Goal: Task Accomplishment & Management: Manage account settings

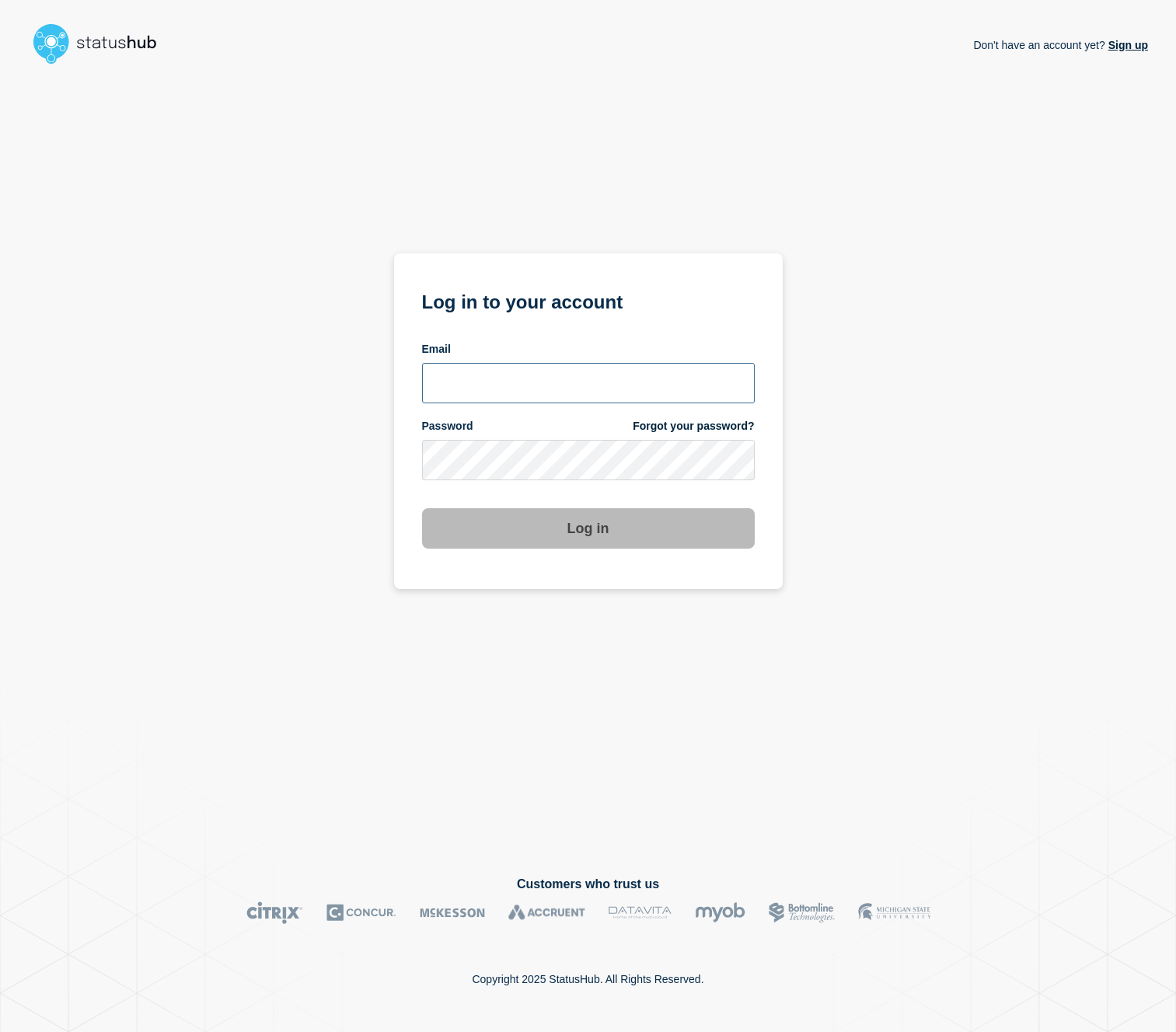
type input "cormac.mccarthy+78@gmail.com"
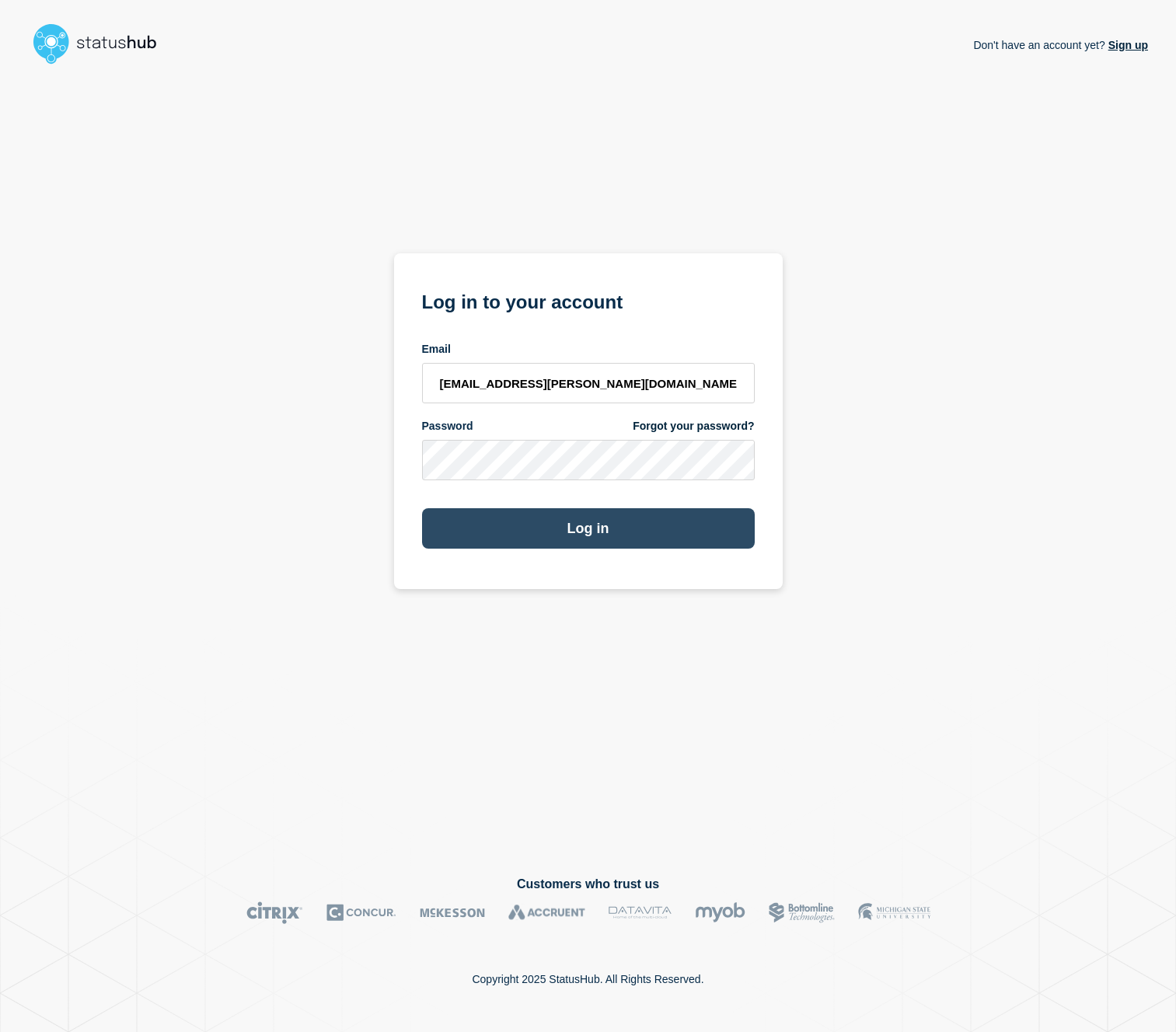
click at [615, 524] on button "Log in" at bounding box center [589, 528] width 333 height 40
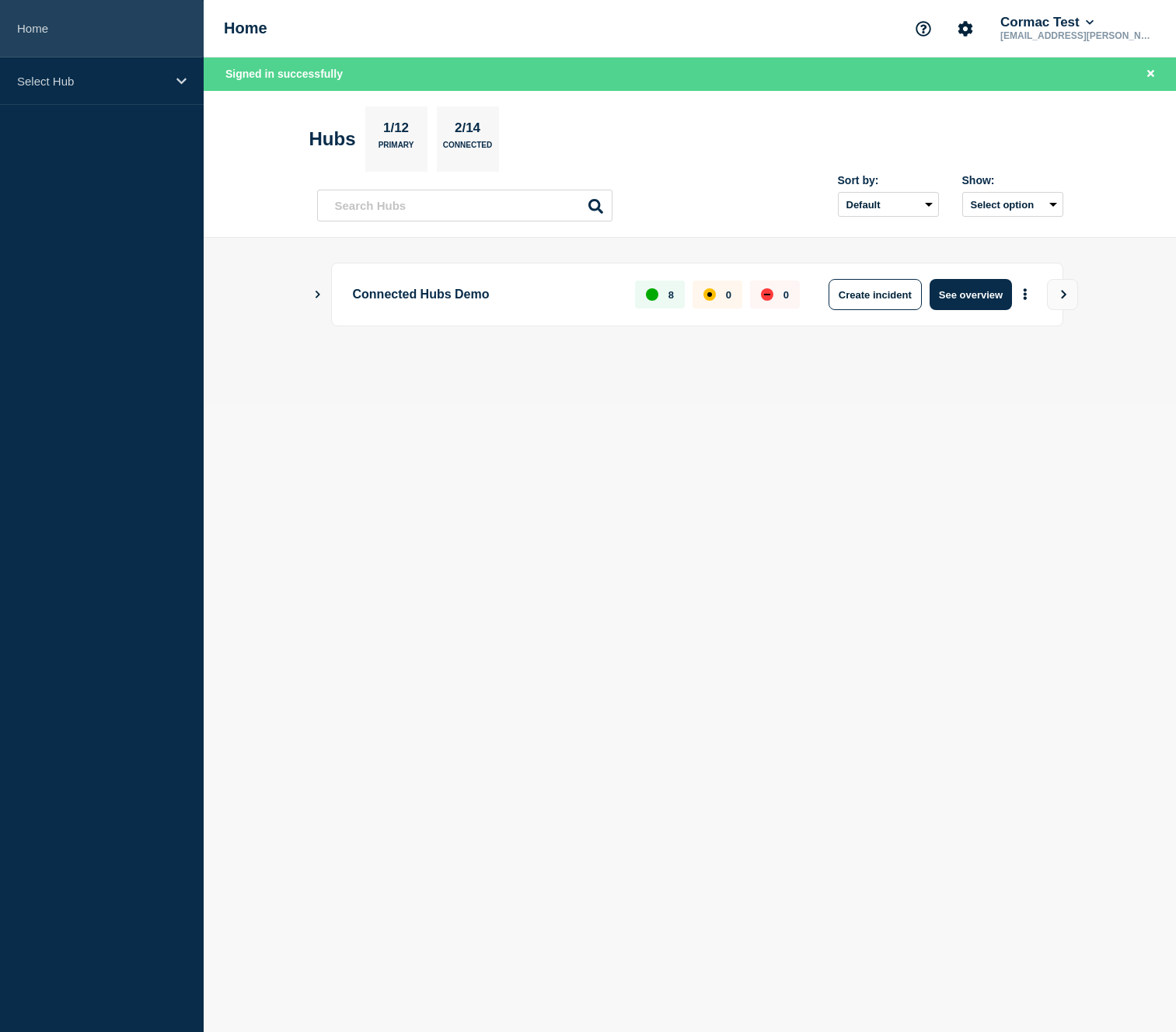
click at [69, 22] on link "Home" at bounding box center [102, 29] width 203 height 57
click at [321, 295] on icon "Show Connected Hubs" at bounding box center [317, 293] width 10 height 7
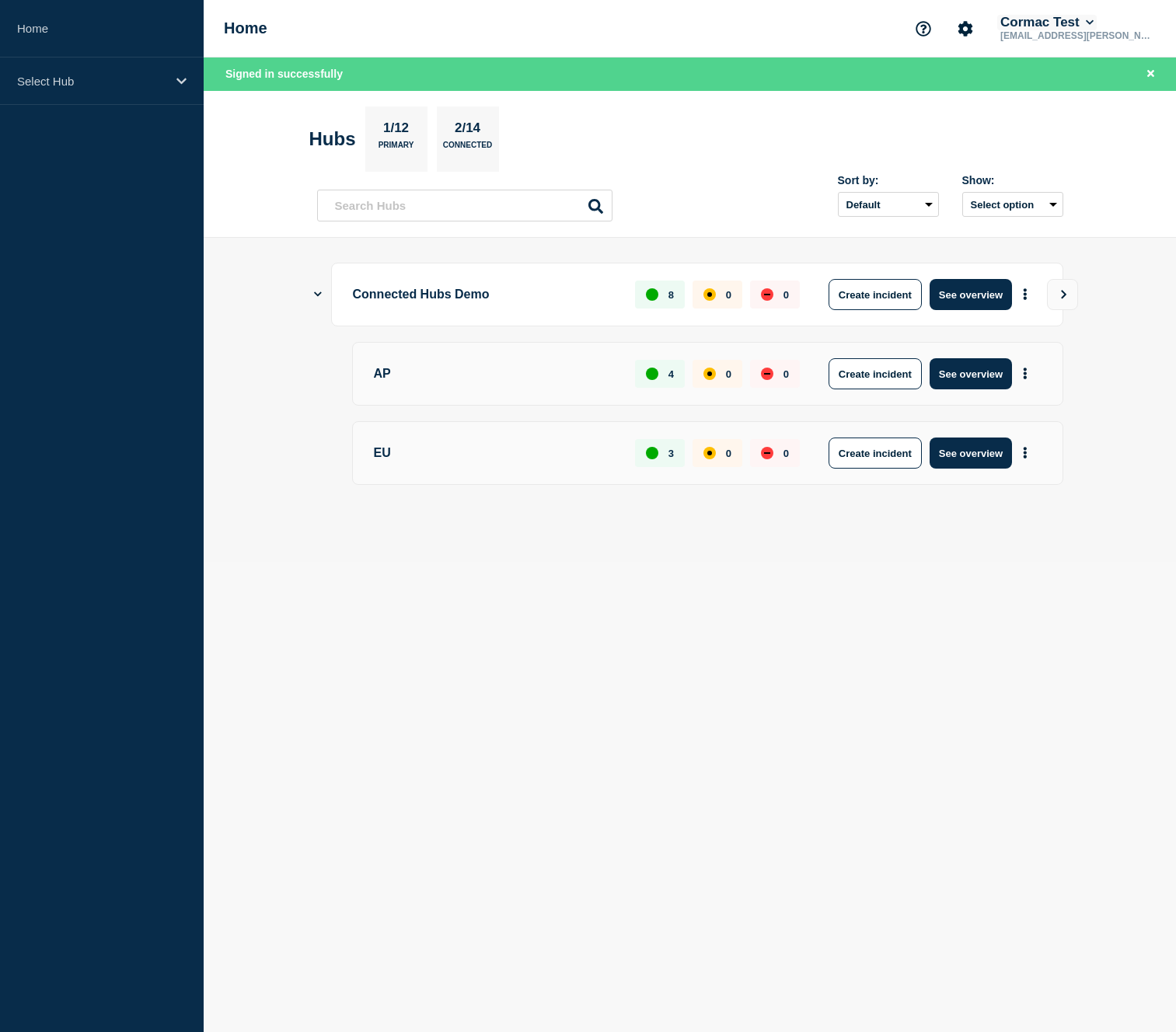
click at [1094, 21] on icon at bounding box center [1090, 22] width 8 height 9
click at [1084, 215] on button "Log out" at bounding box center [1070, 208] width 39 height 13
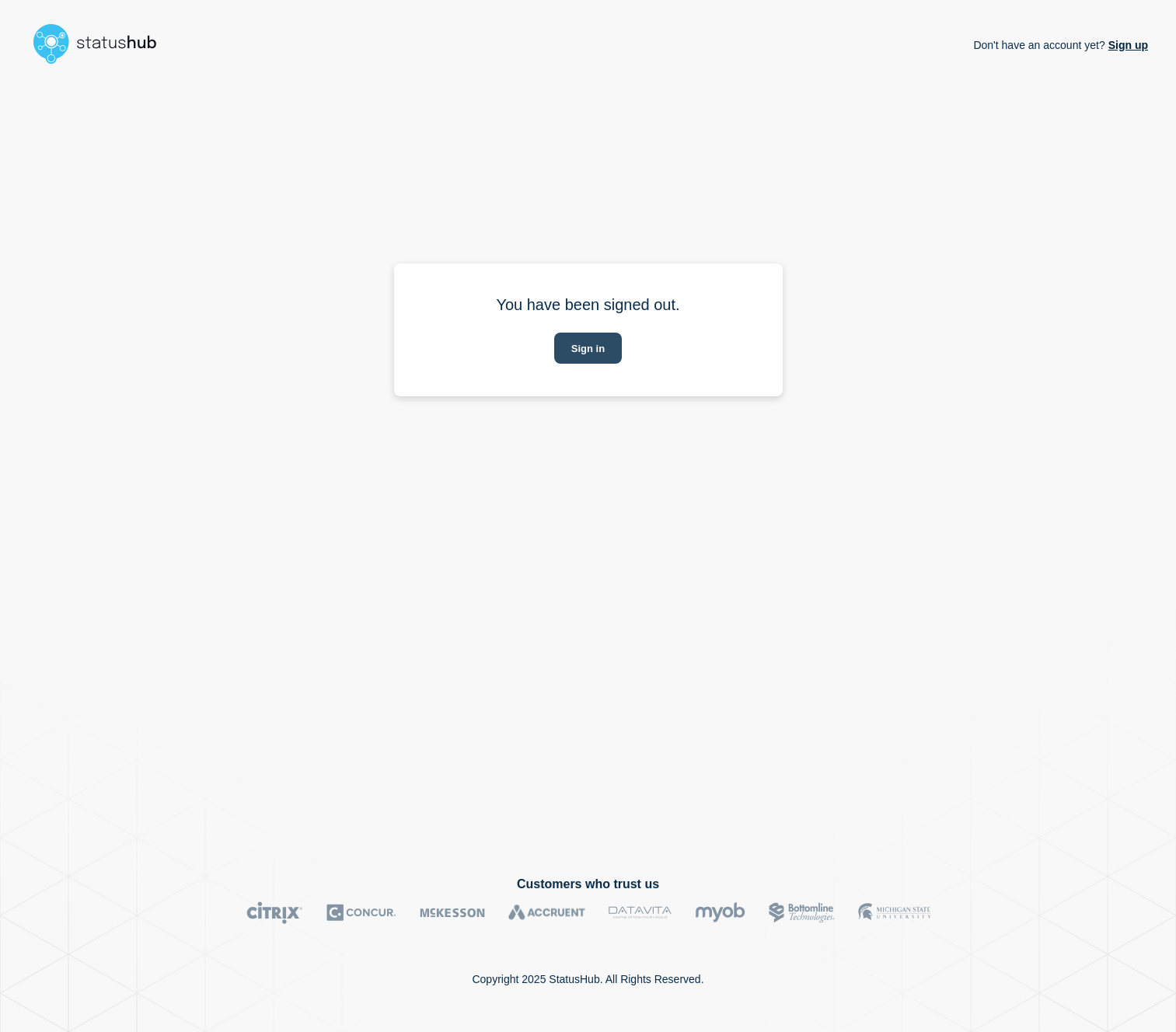
click at [579, 349] on button "Sign in" at bounding box center [588, 349] width 67 height 31
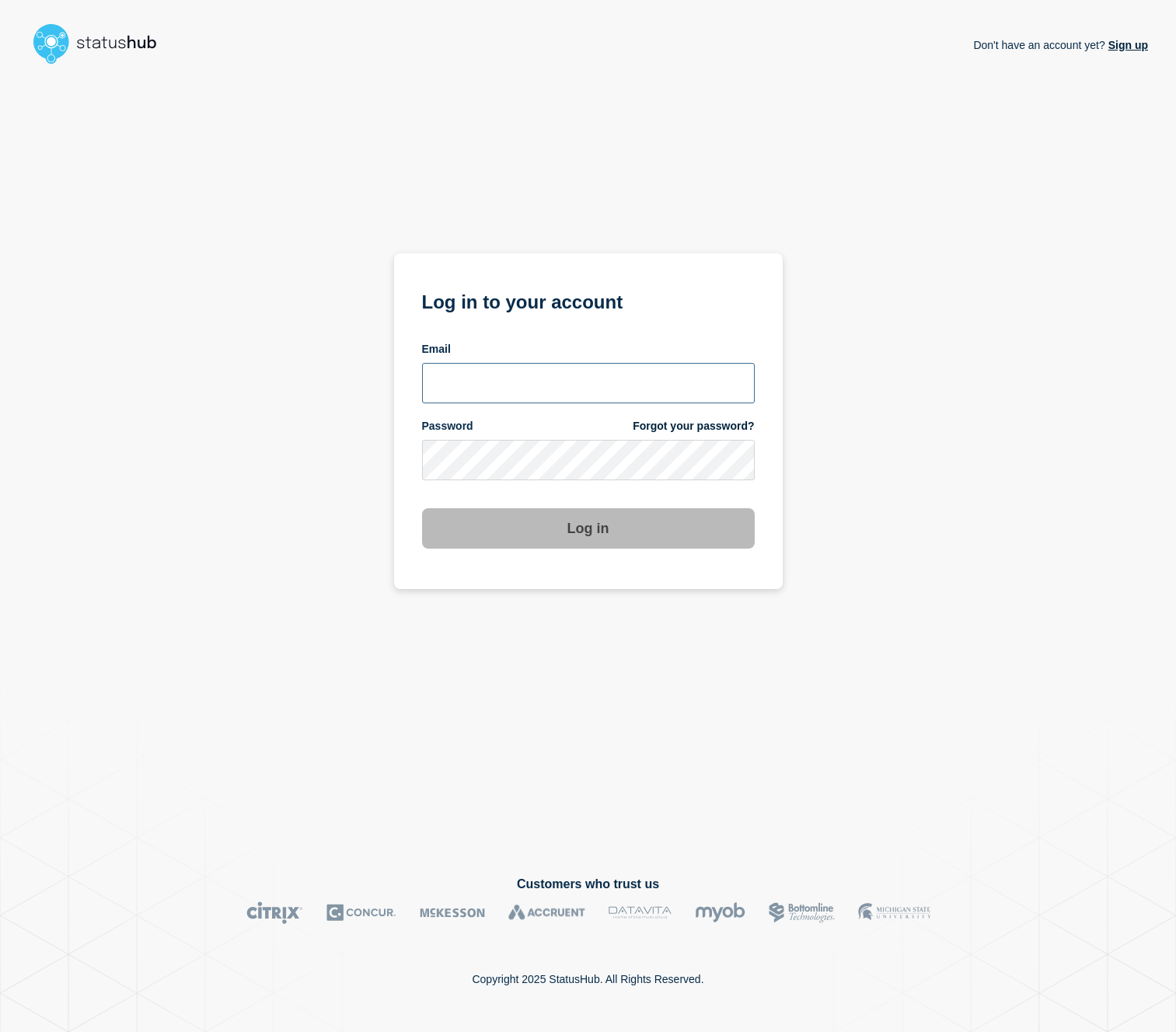
type input "[EMAIL_ADDRESS][DOMAIN_NAME]"
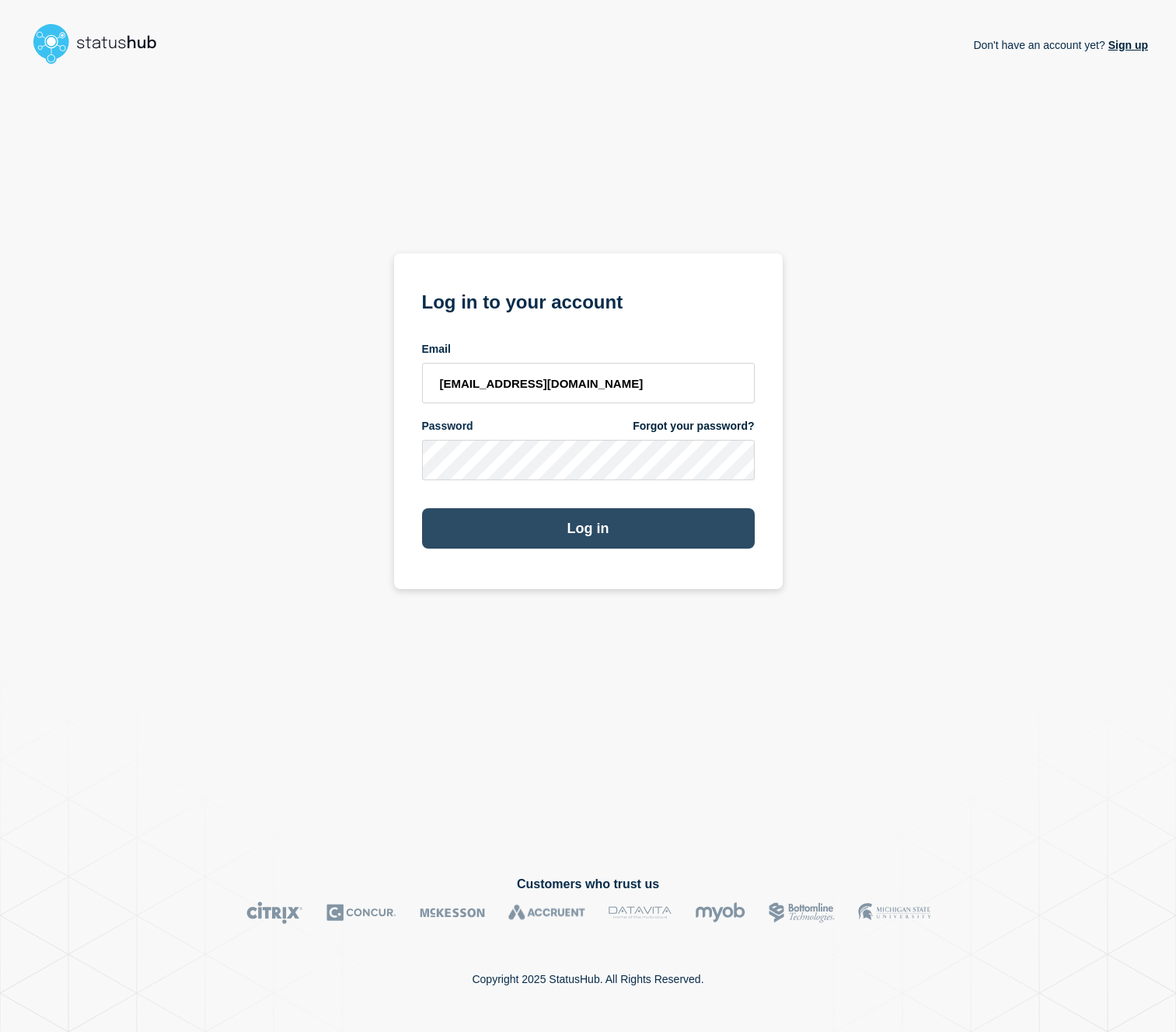
click at [648, 527] on button "Log in" at bounding box center [589, 528] width 333 height 40
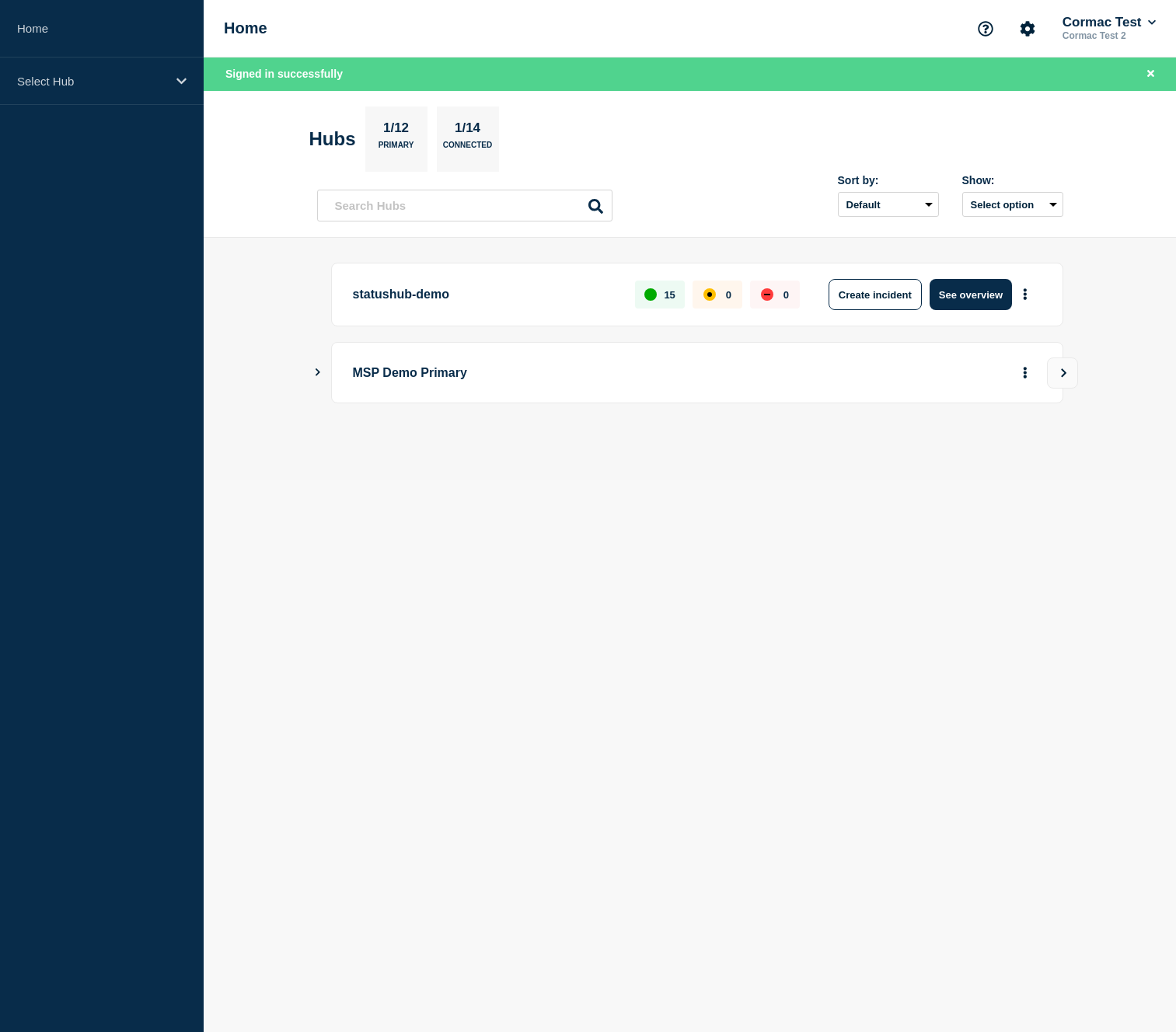
click at [314, 377] on icon "Show Connected Hubs" at bounding box center [317, 372] width 10 height 7
click at [1150, 22] on icon at bounding box center [1152, 22] width 8 height 9
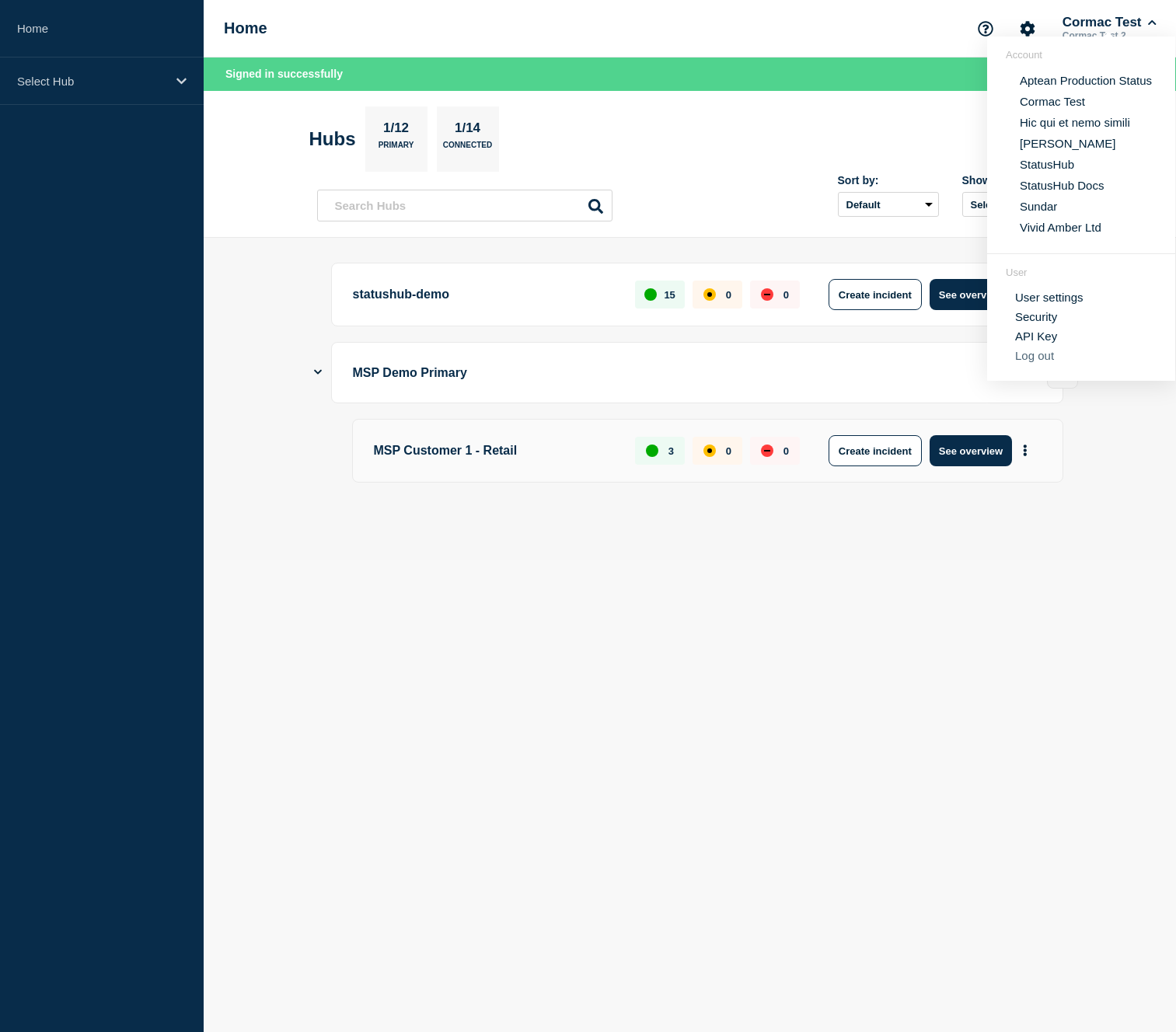
click at [1048, 363] on button "Log out" at bounding box center [1034, 355] width 39 height 13
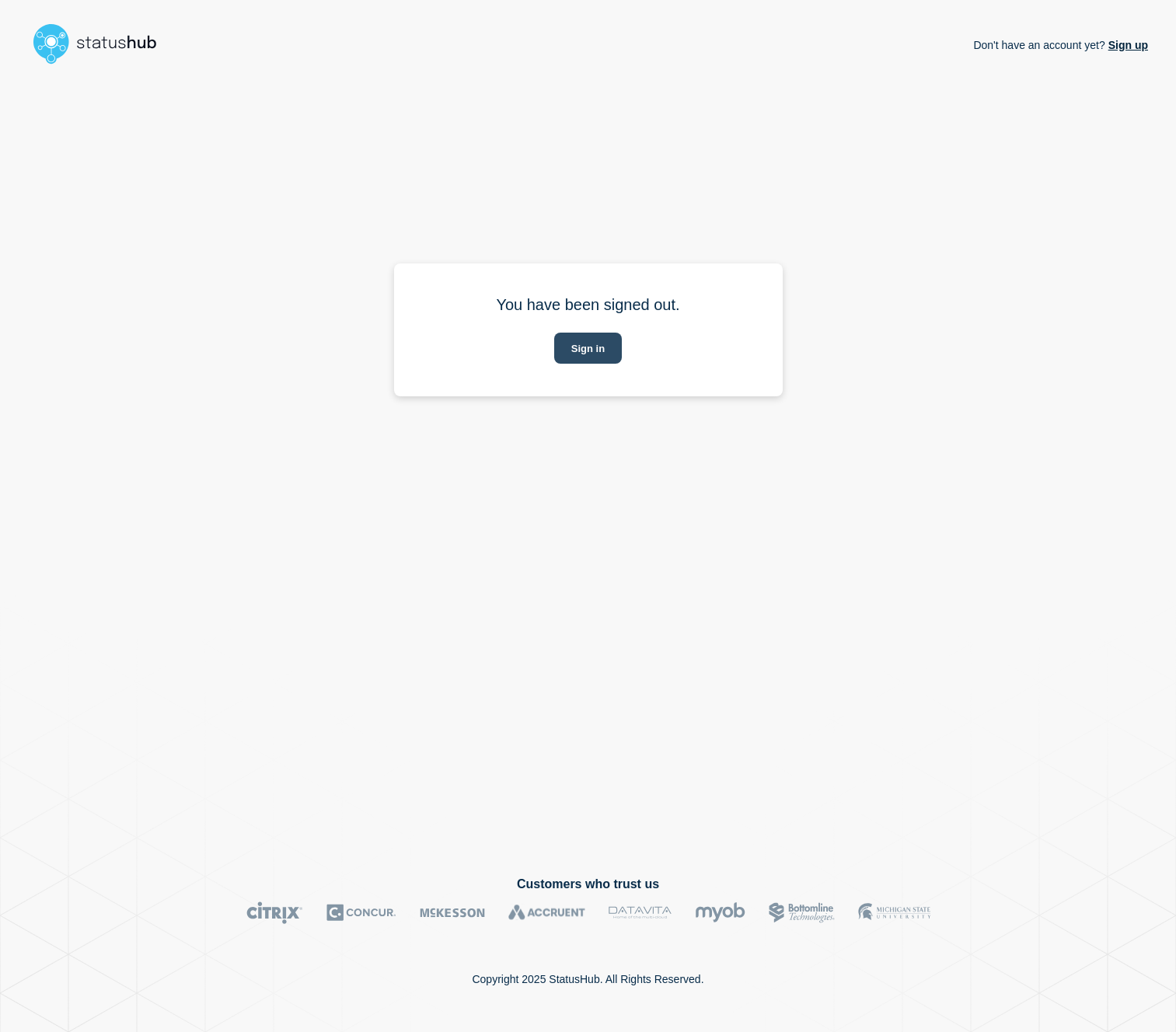
click at [578, 363] on button "Sign in" at bounding box center [588, 349] width 67 height 31
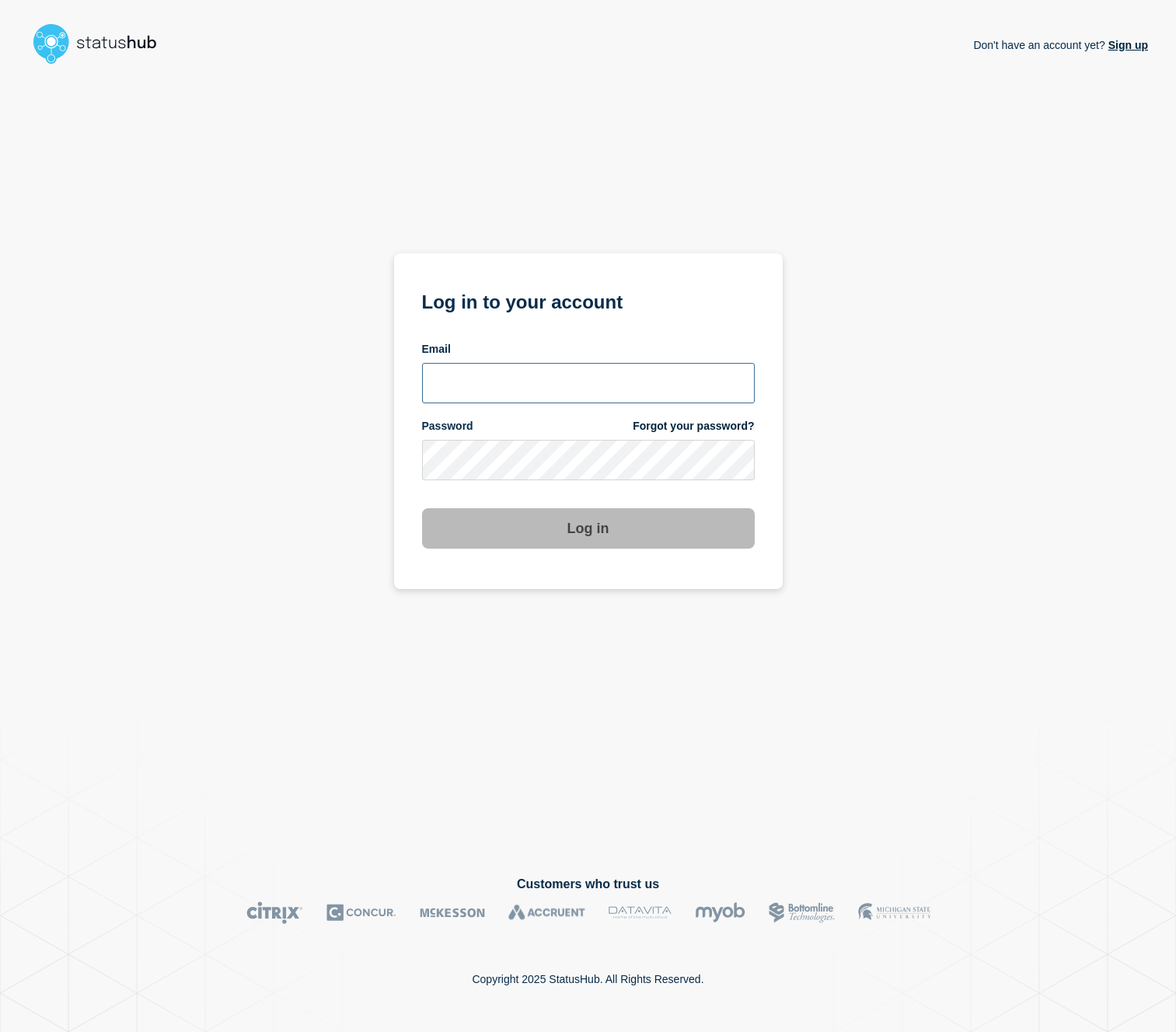
type input "[EMAIL_ADDRESS][PERSON_NAME][DOMAIN_NAME]"
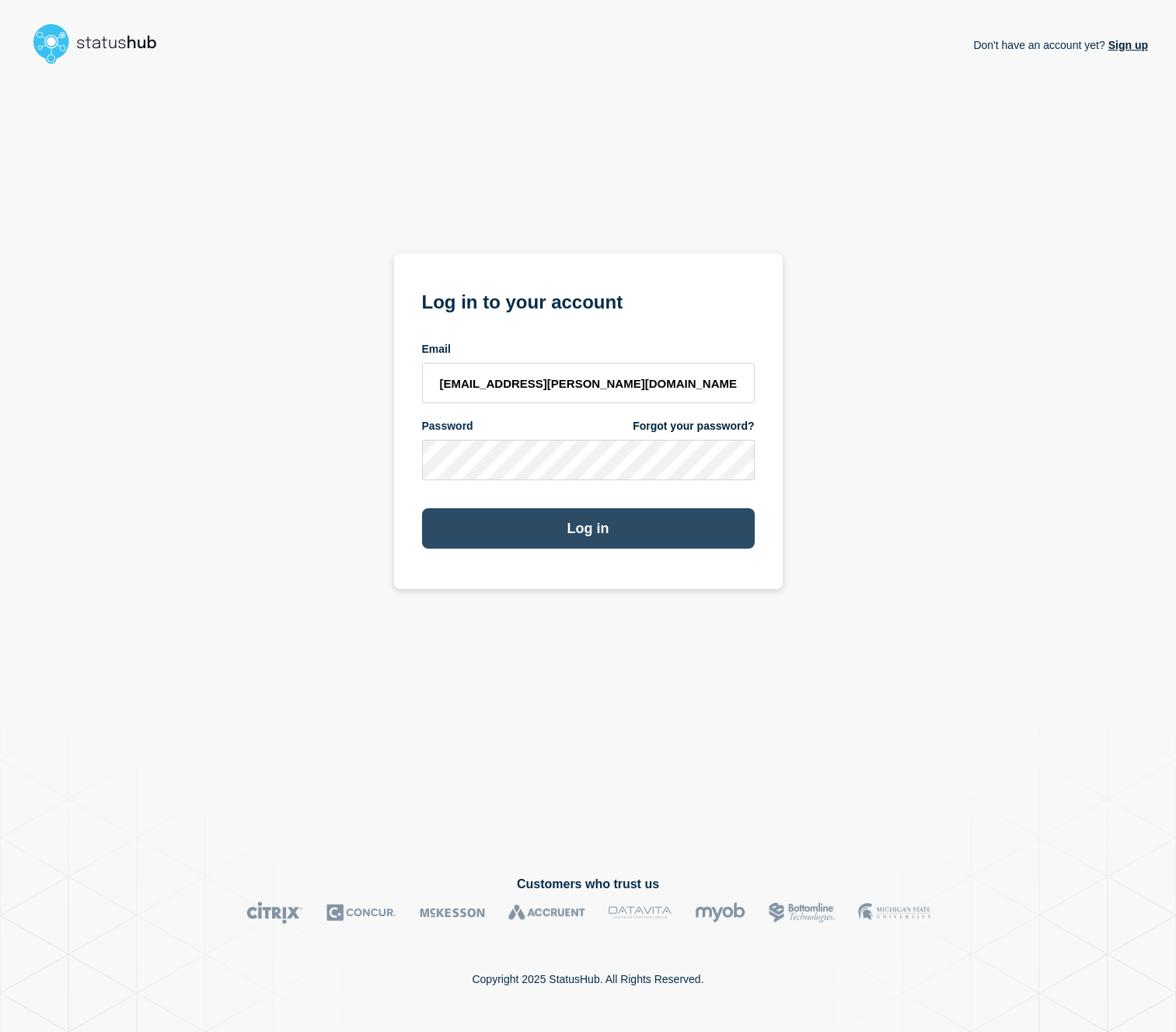
click at [609, 533] on button "Log in" at bounding box center [589, 528] width 333 height 40
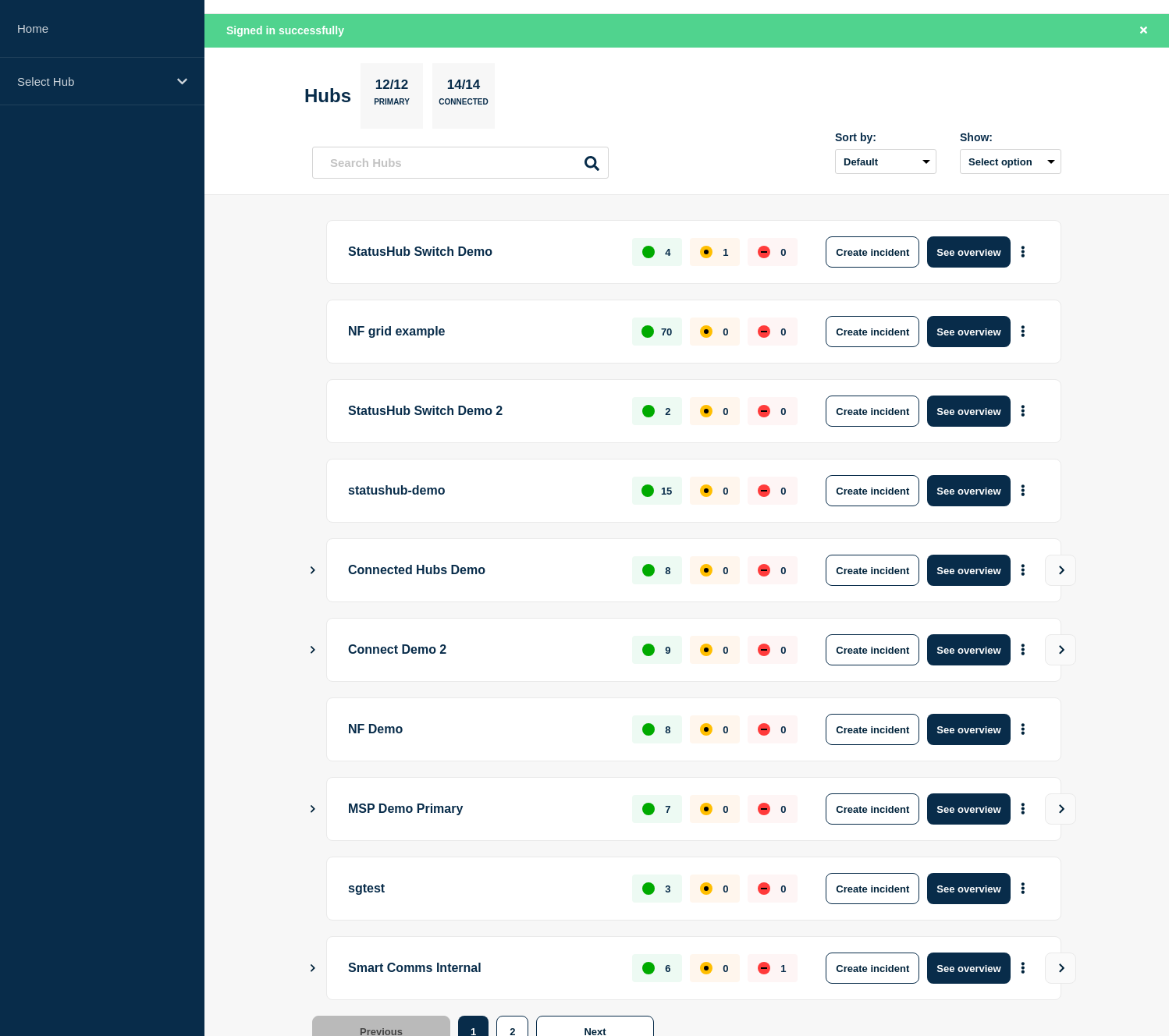
scroll to position [103, 0]
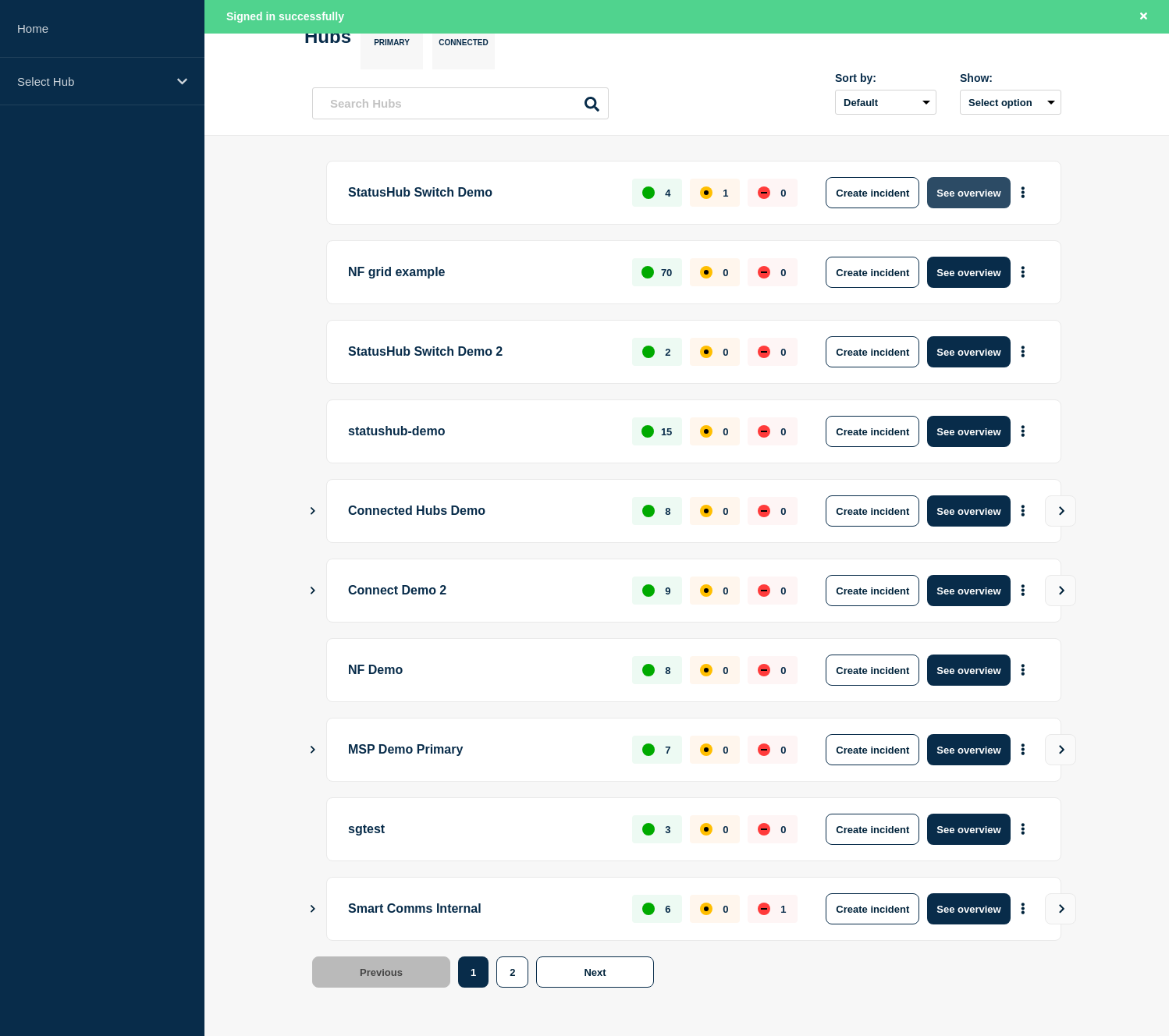
click at [985, 194] on button "See overview" at bounding box center [968, 193] width 82 height 31
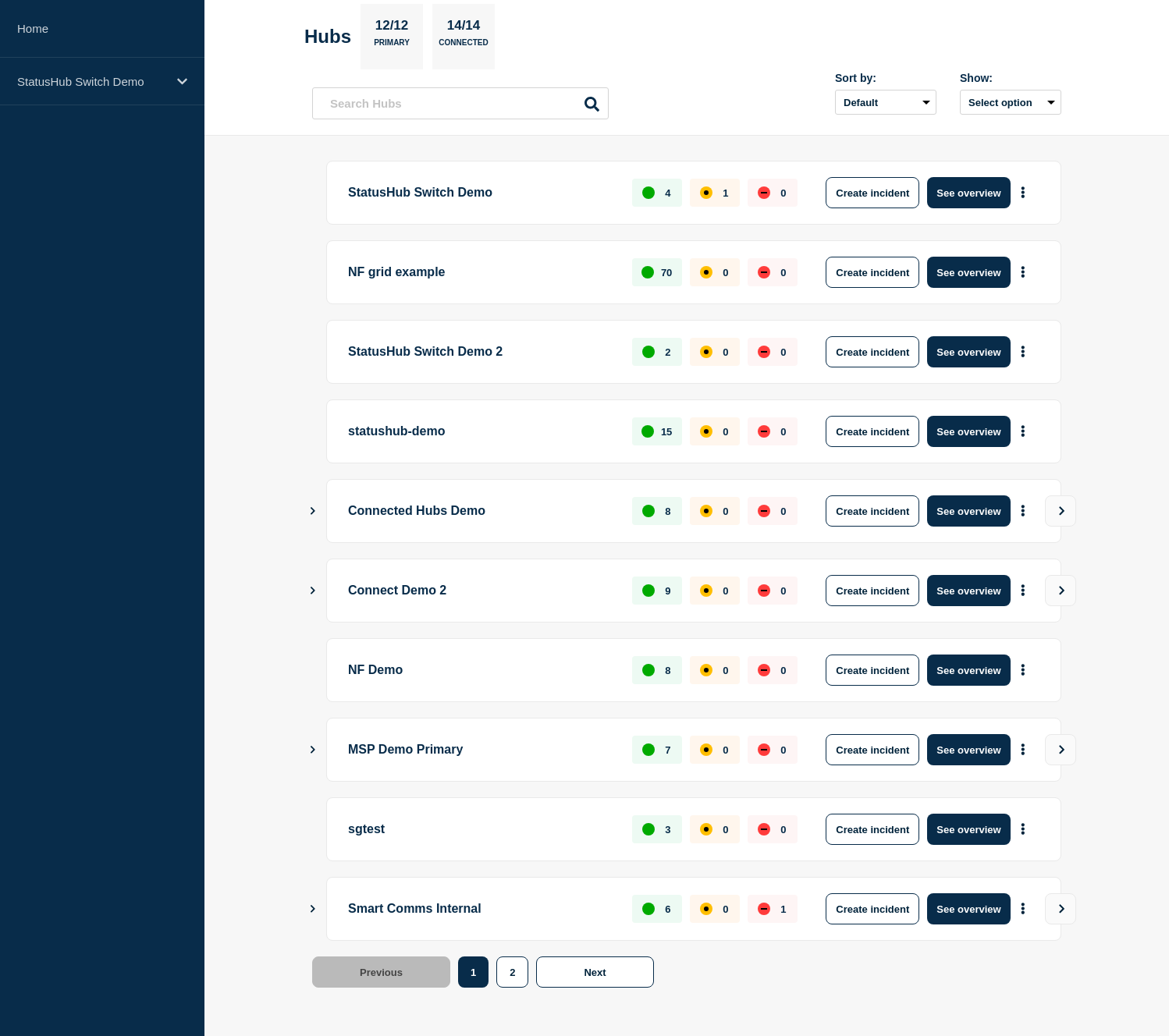
scroll to position [69, 0]
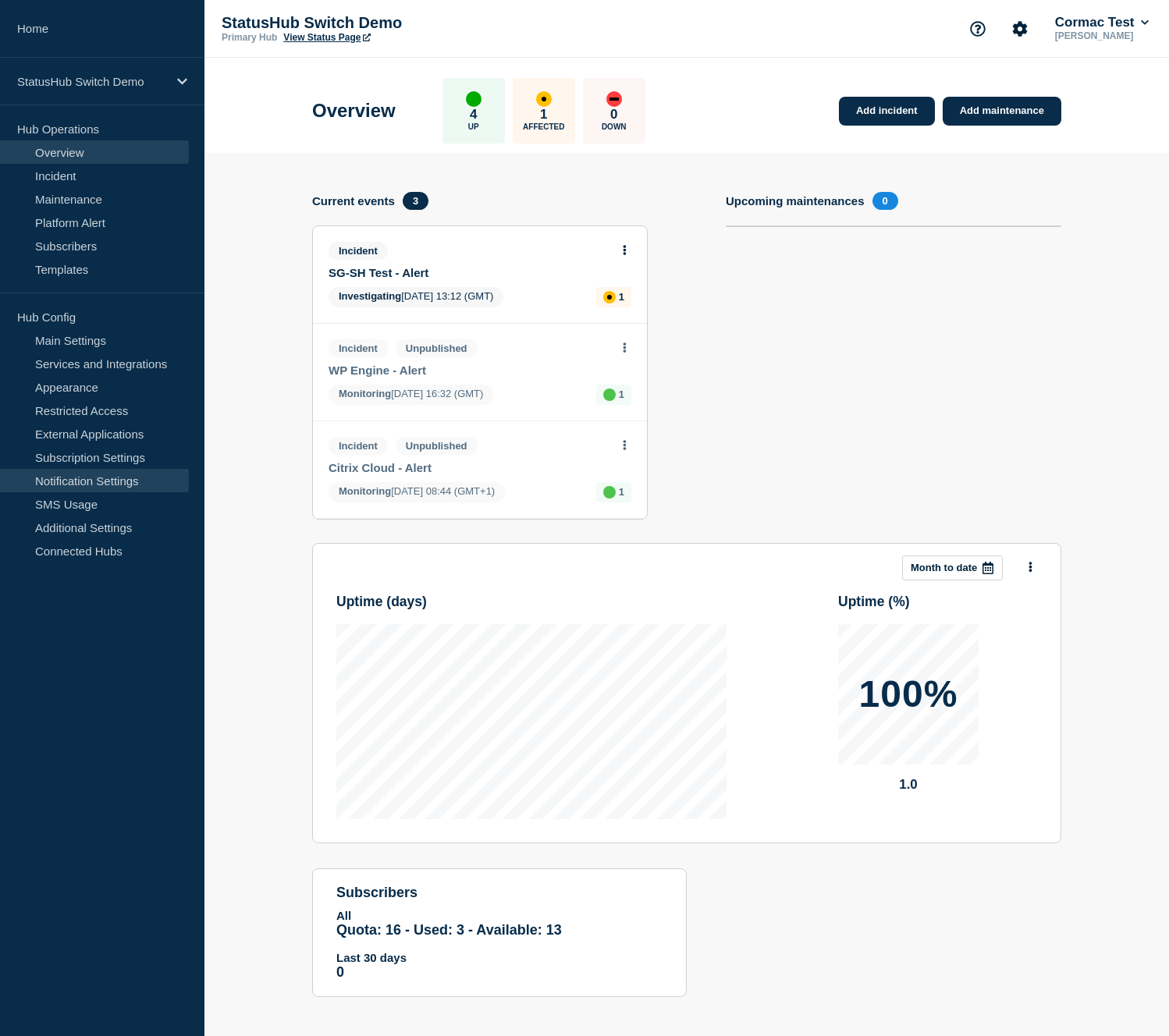
click at [80, 482] on link "Notification Settings" at bounding box center [94, 481] width 189 height 23
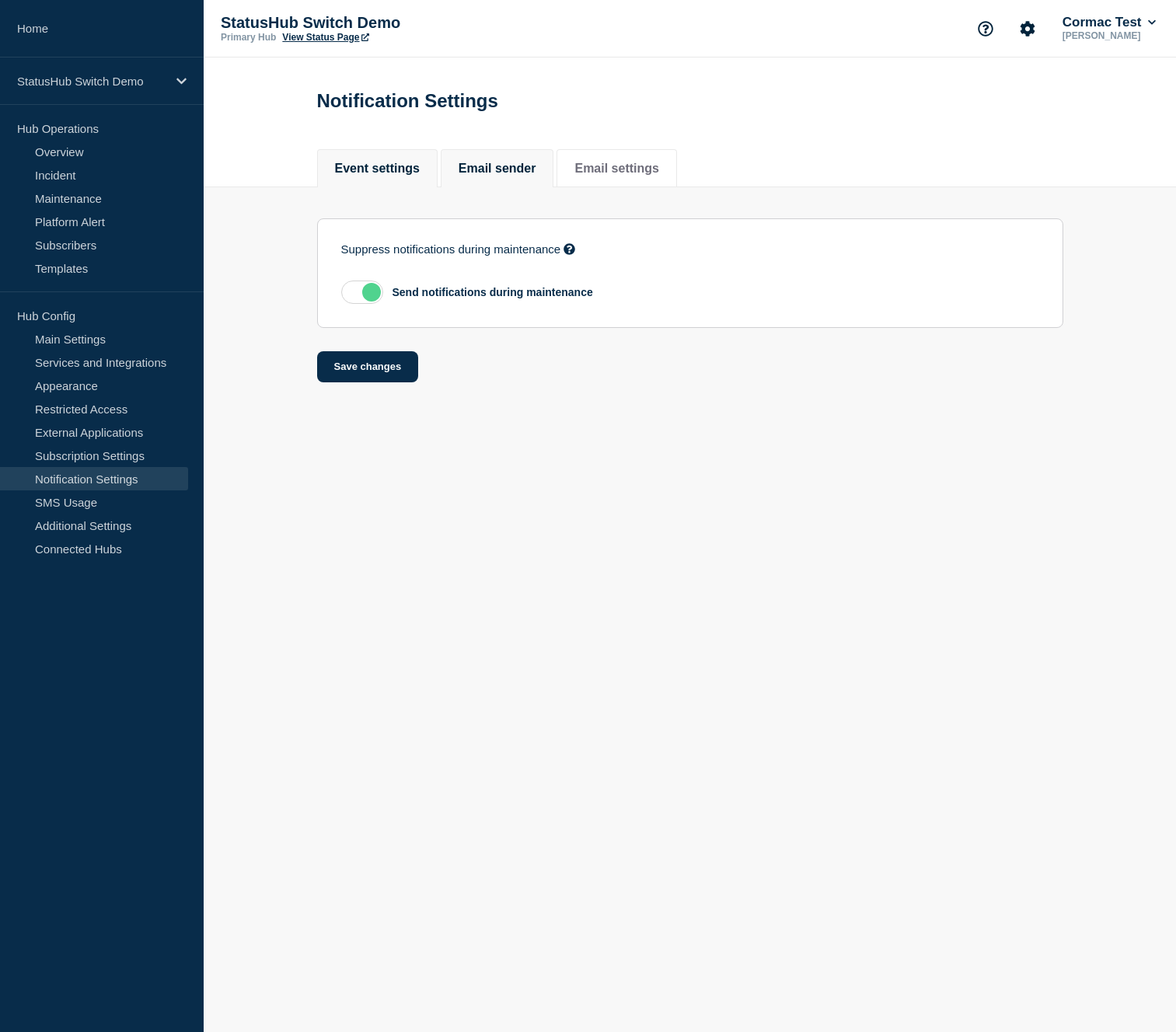
click at [500, 163] on button "Email sender" at bounding box center [497, 168] width 78 height 14
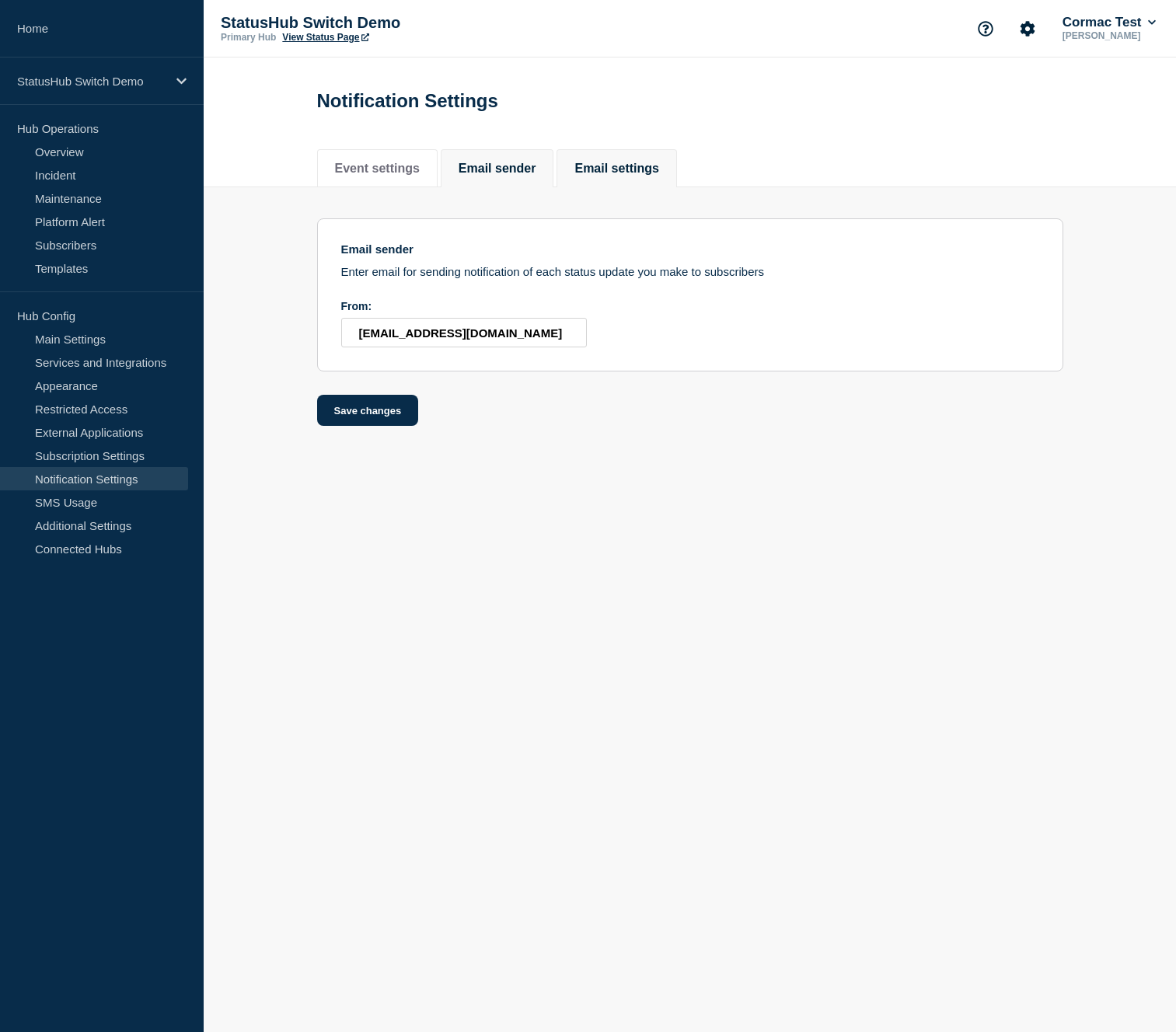
click at [642, 183] on li "Email settings" at bounding box center [616, 168] width 120 height 38
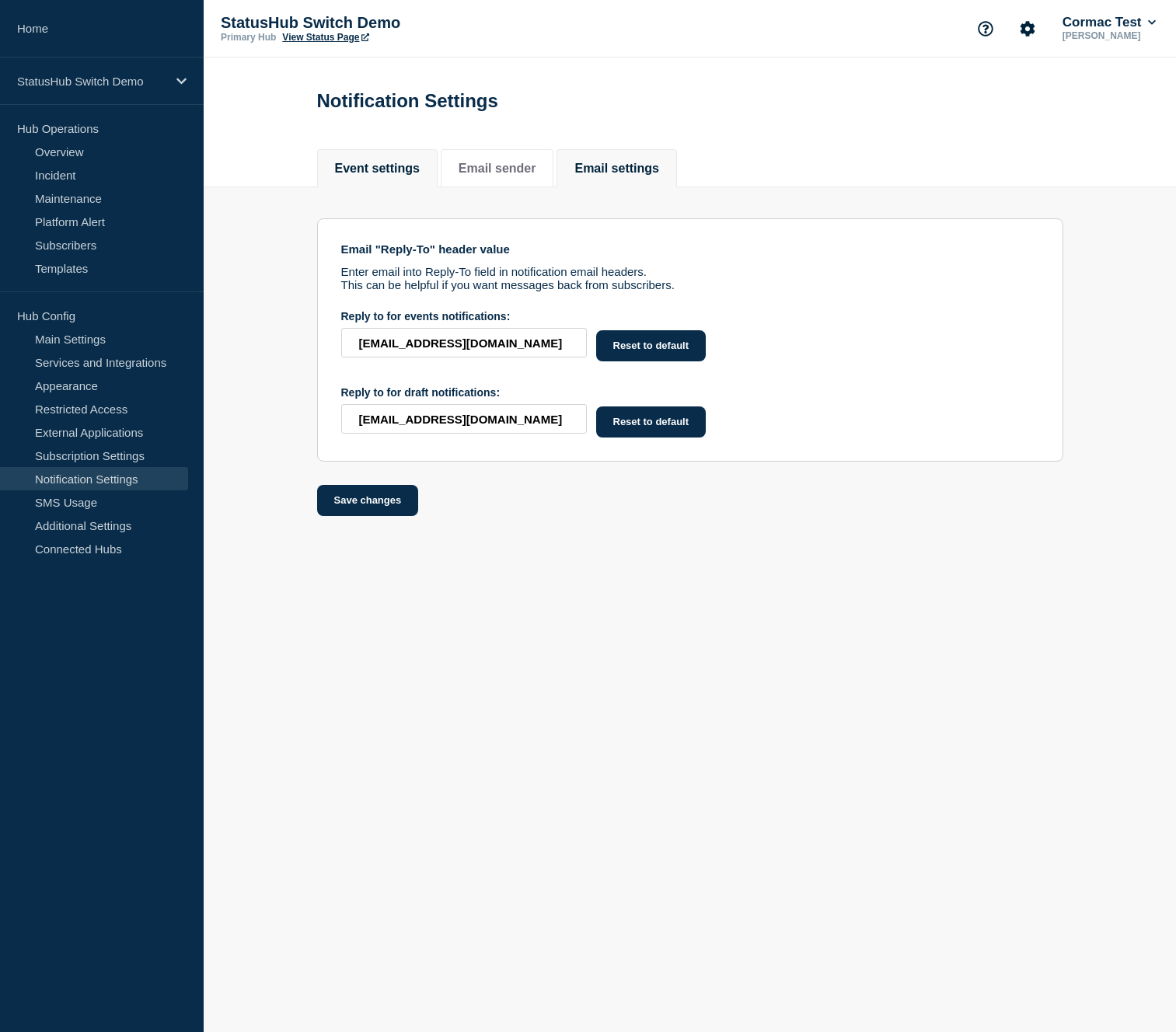
click at [356, 171] on button "Event settings" at bounding box center [376, 168] width 84 height 14
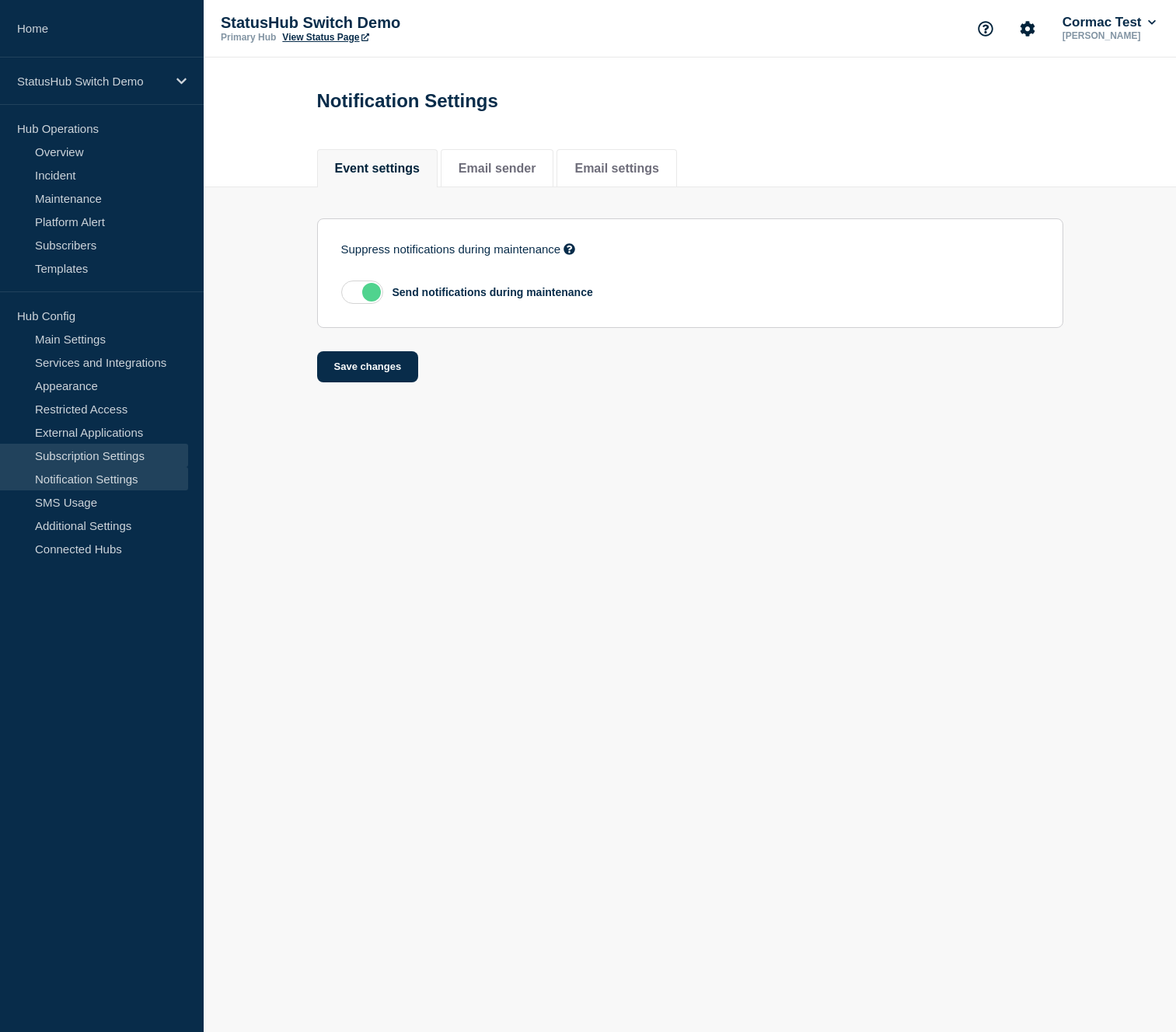
click at [109, 454] on link "Subscription Settings" at bounding box center [93, 455] width 188 height 23
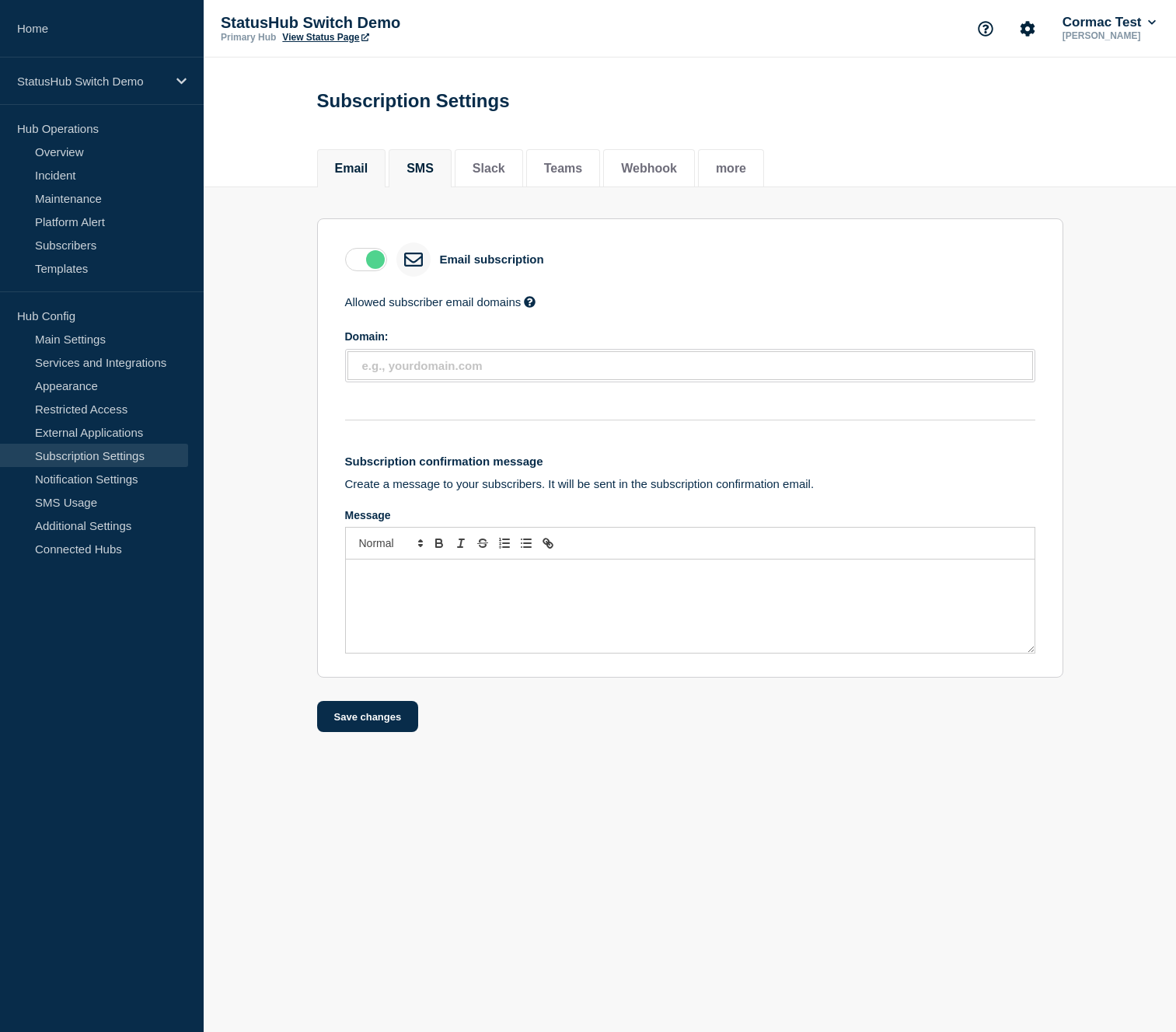
click at [426, 171] on button "SMS" at bounding box center [420, 168] width 27 height 14
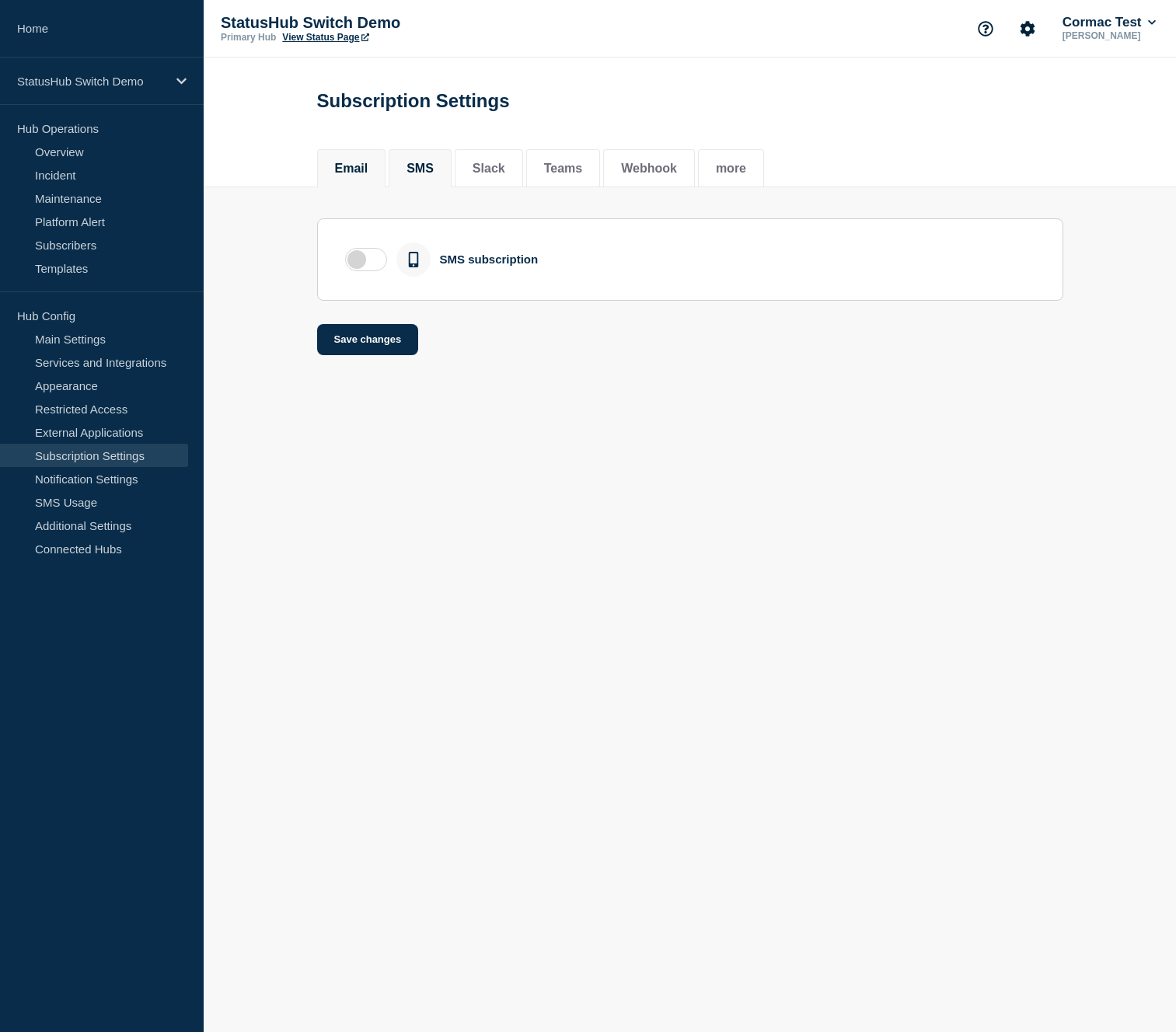
click at [353, 171] on button "Email" at bounding box center [351, 168] width 34 height 14
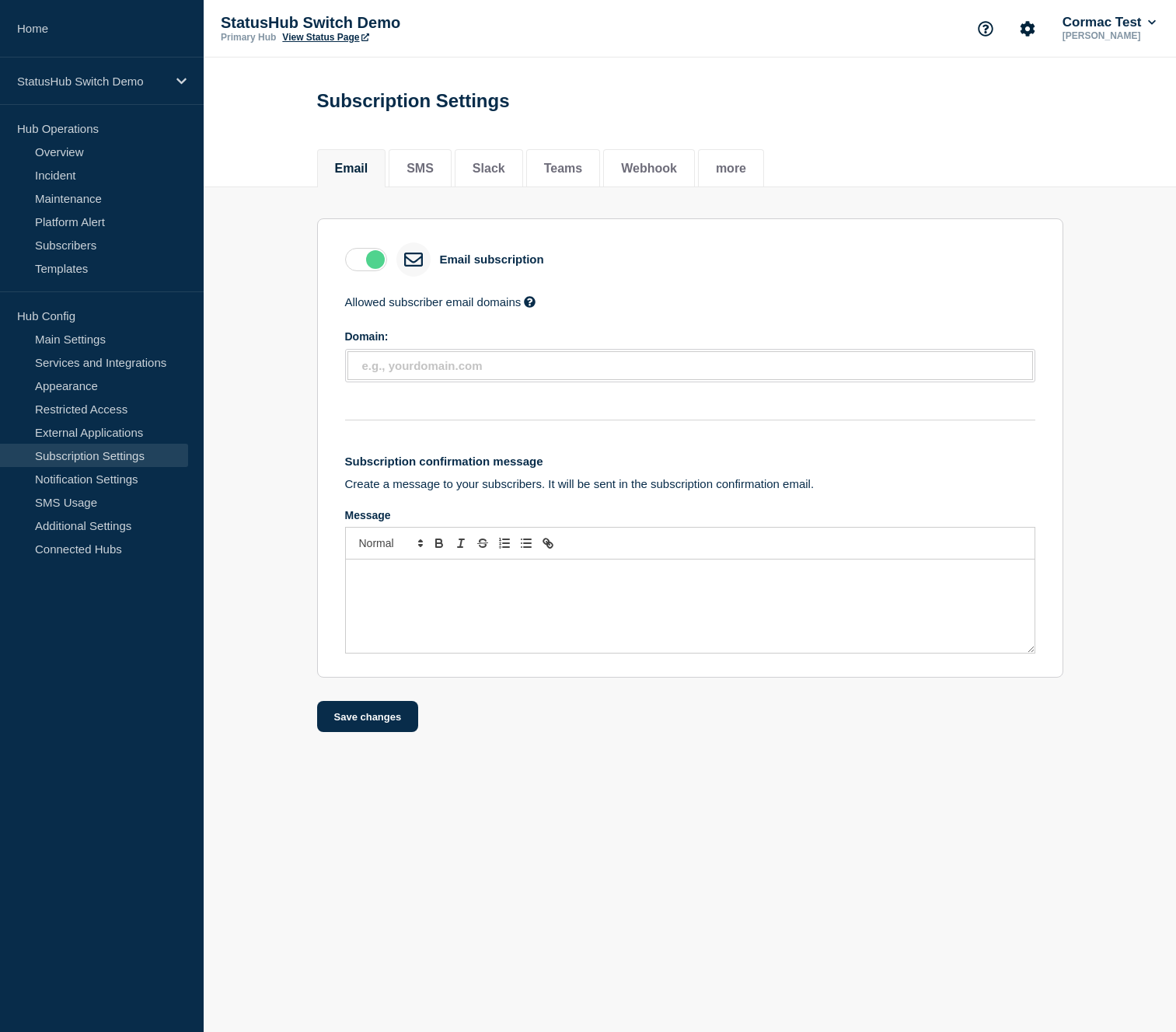
click at [393, 606] on div "Message" at bounding box center [691, 606] width 689 height 94
click at [356, 733] on button "Save changes" at bounding box center [368, 717] width 102 height 31
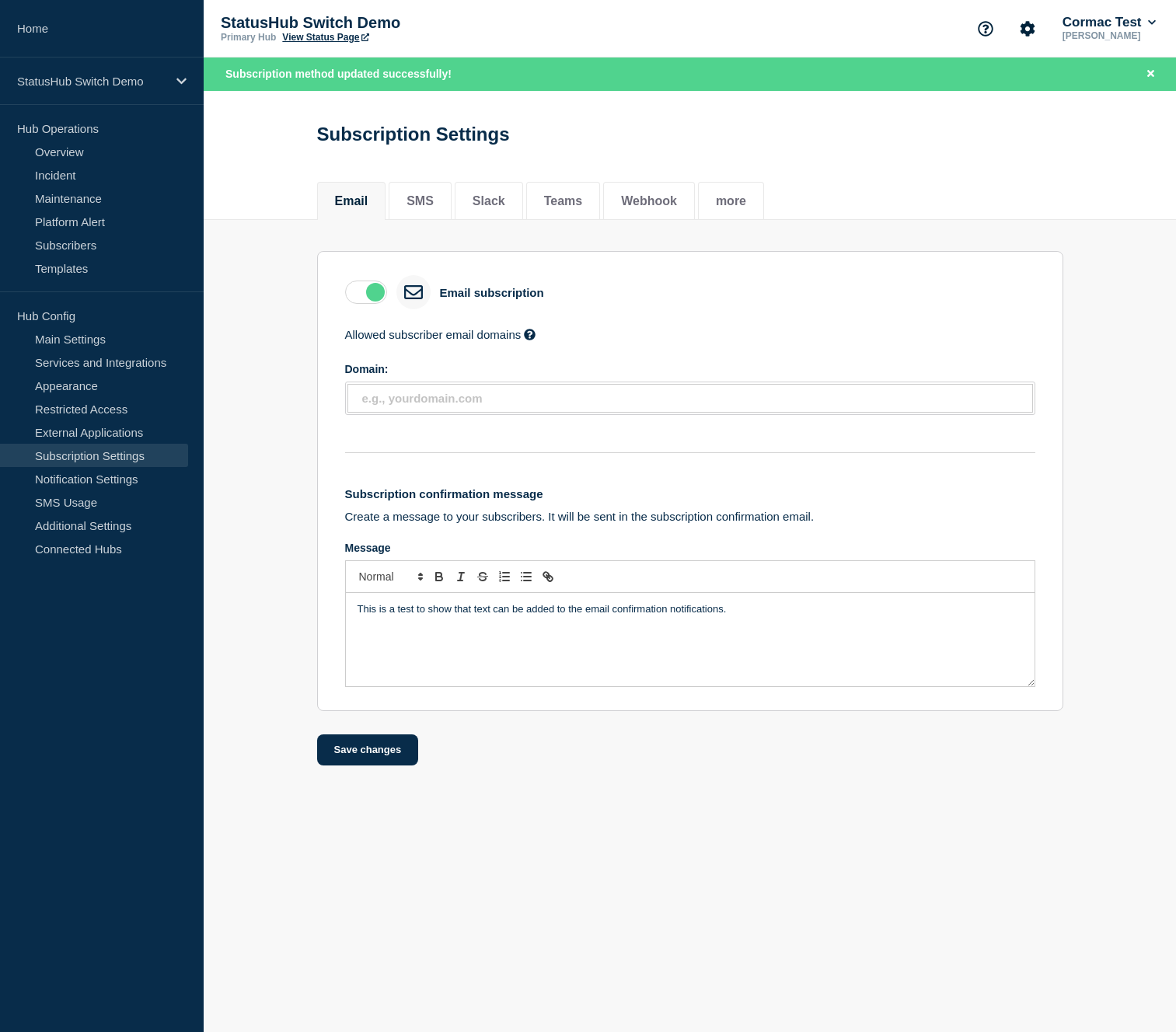
click at [326, 39] on link "View Status Page" at bounding box center [325, 37] width 86 height 11
click at [113, 247] on link "Subscribers" at bounding box center [93, 244] width 188 height 23
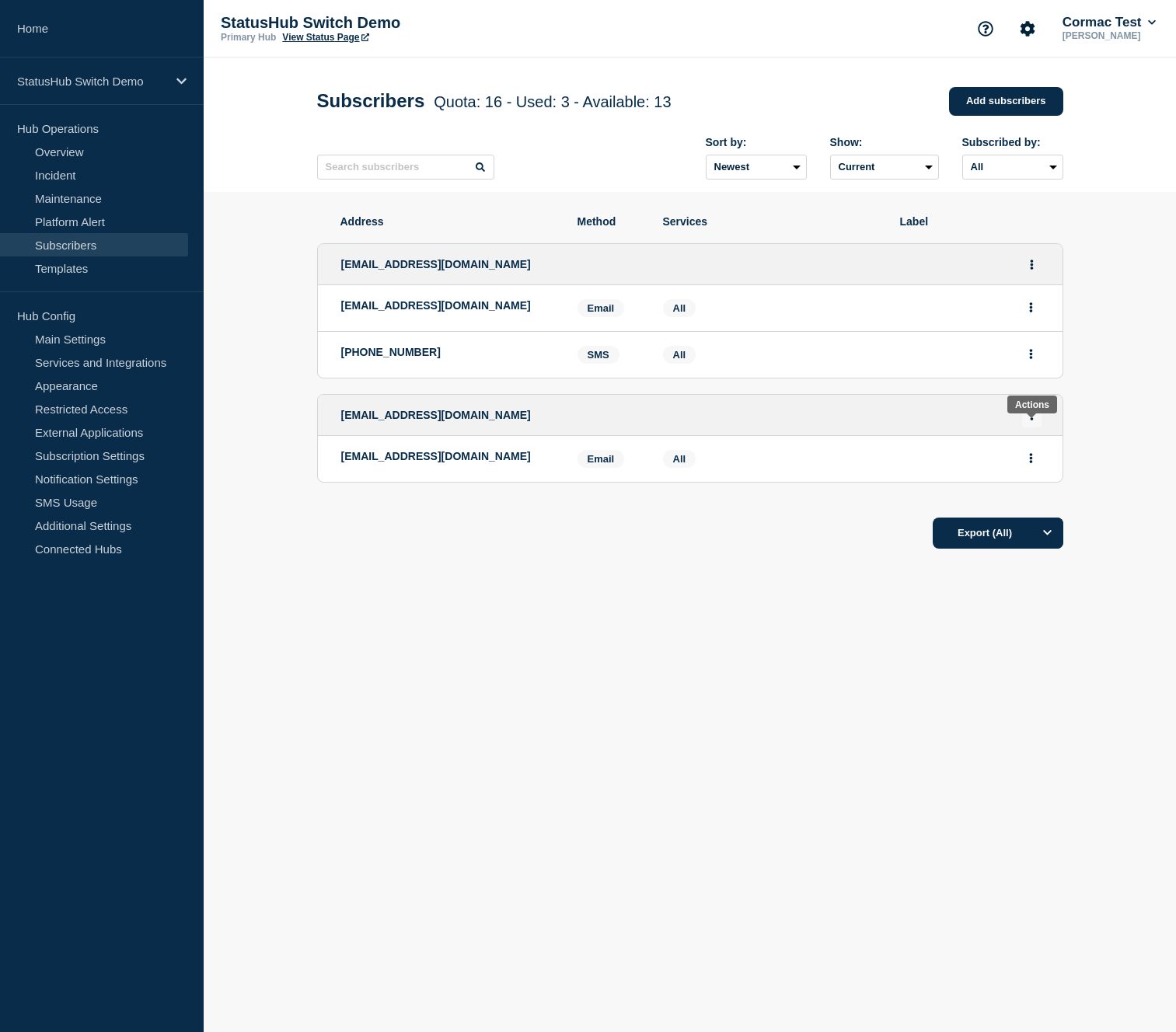
click at [1035, 427] on button "Actions" at bounding box center [1032, 415] width 20 height 24
click at [1031, 488] on button "Delete" at bounding box center [1031, 482] width 30 height 11
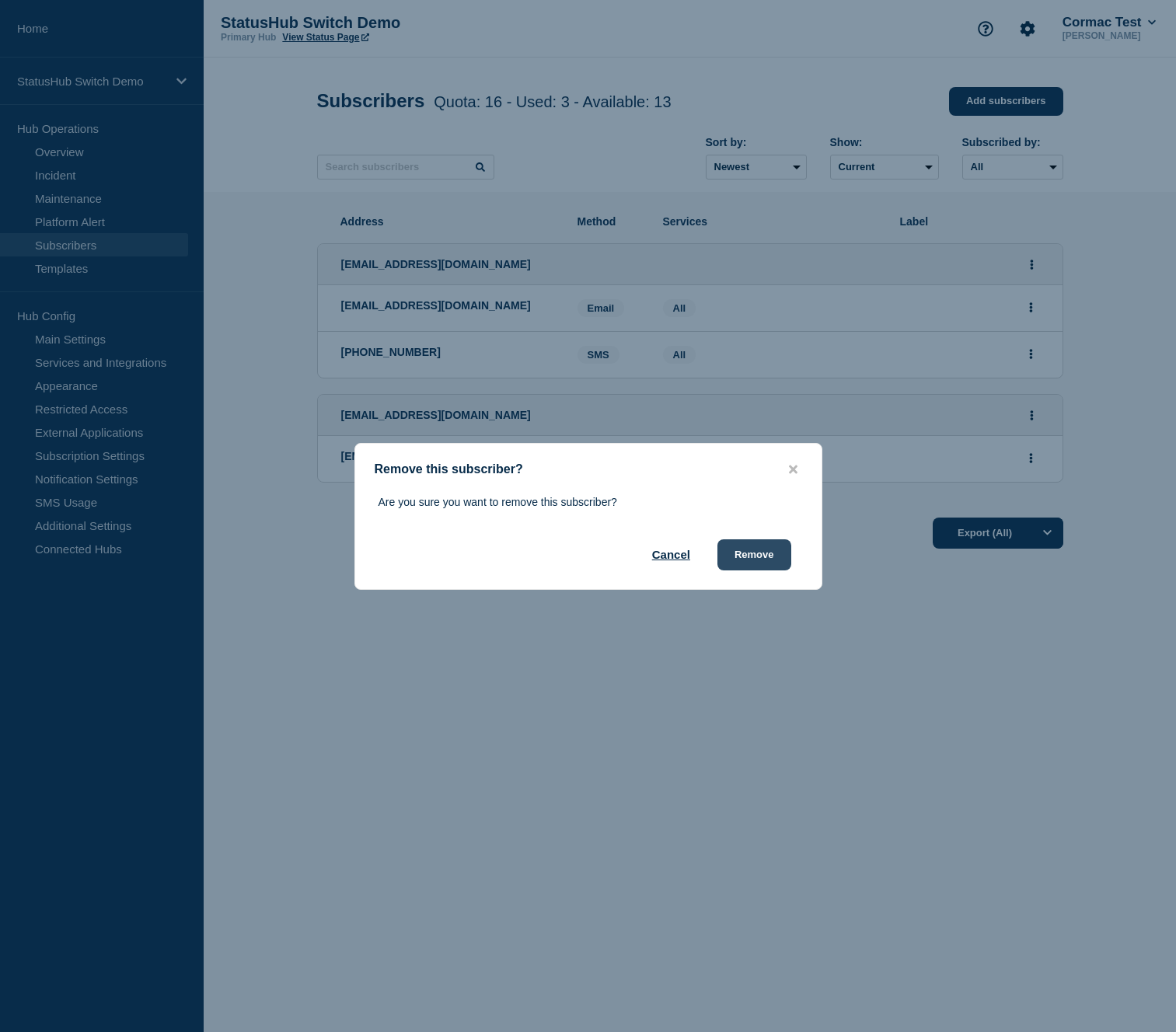
click at [745, 560] on button "Remove" at bounding box center [754, 555] width 74 height 31
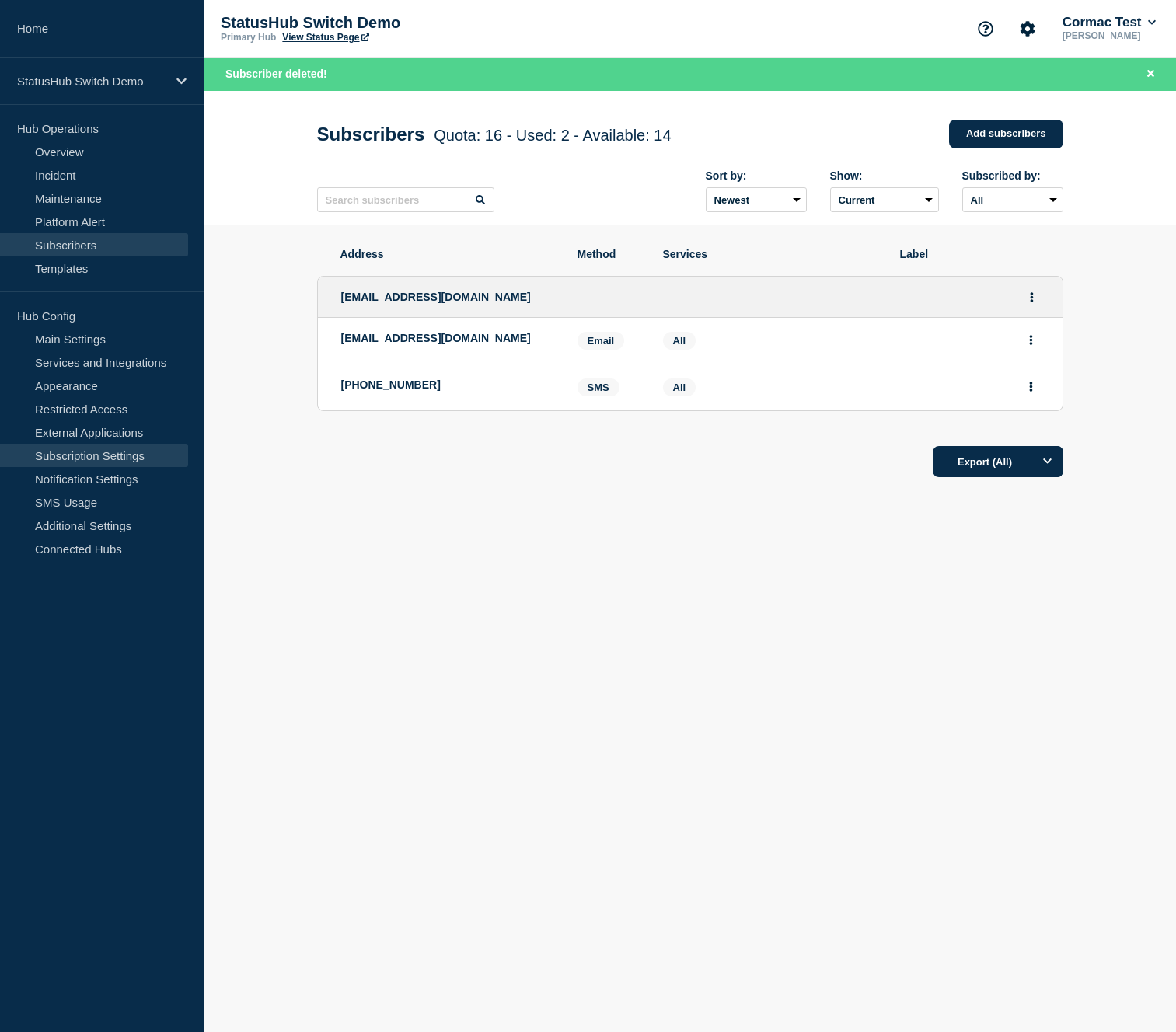
click at [82, 460] on link "Subscription Settings" at bounding box center [93, 455] width 188 height 23
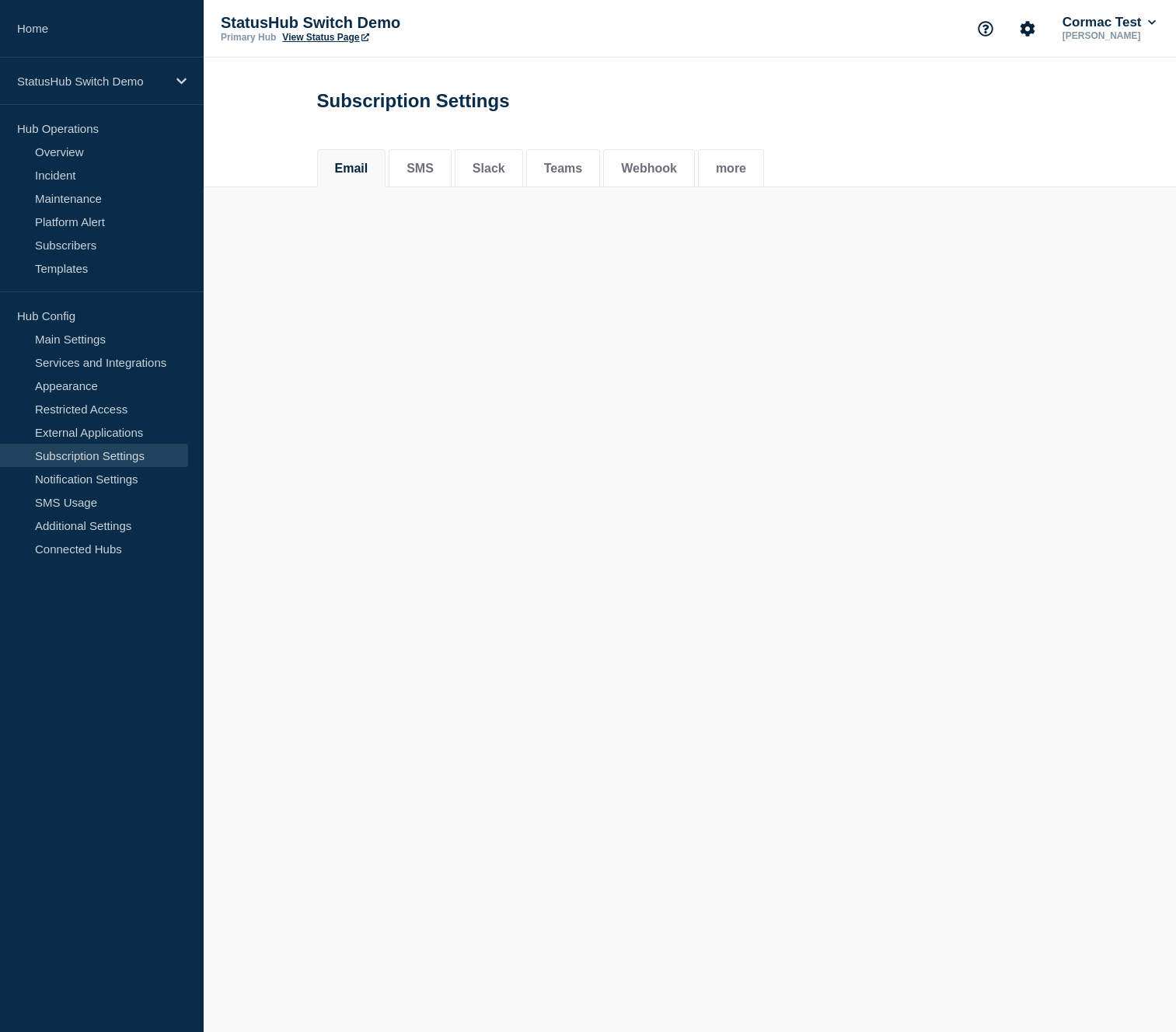
click at [352, 185] on li "Email" at bounding box center [352, 168] width 69 height 38
